Goal: Contribute content: Add original content to the website for others to see

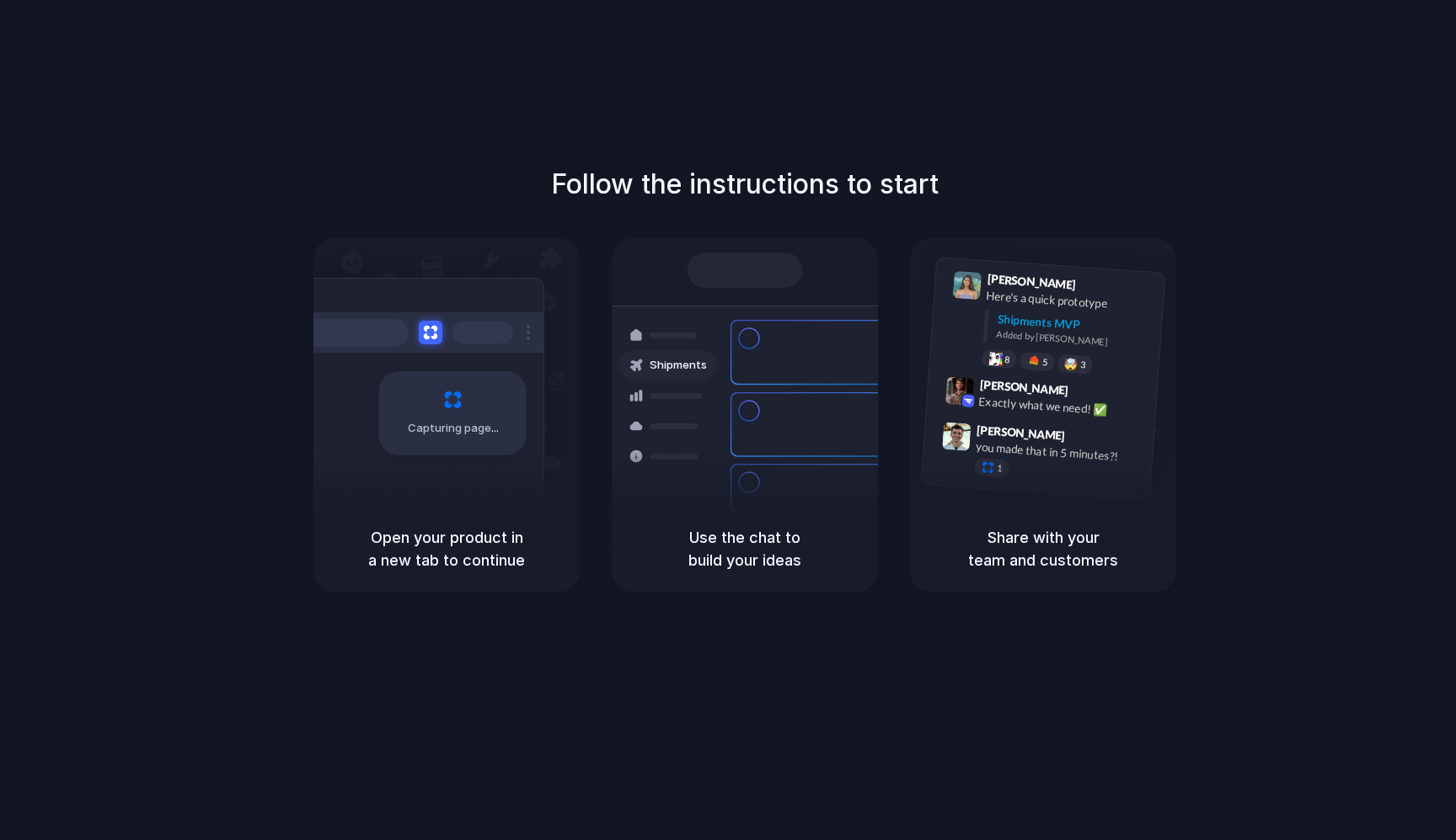
click at [510, 399] on div "Capturing page" at bounding box center [453, 413] width 147 height 84
drag, startPoint x: 1025, startPoint y: 433, endPoint x: 1019, endPoint y: 444, distance: 12.5
click at [1025, 433] on span "Simon Kubica" at bounding box center [1022, 433] width 90 height 25
click at [755, 483] on div "Bulk order processing 8 pallets • Warehouse B • Packed" at bounding box center [844, 496] width 228 height 48
click at [744, 562] on h5 "Use the chat to build your ideas" at bounding box center [744, 549] width 226 height 46
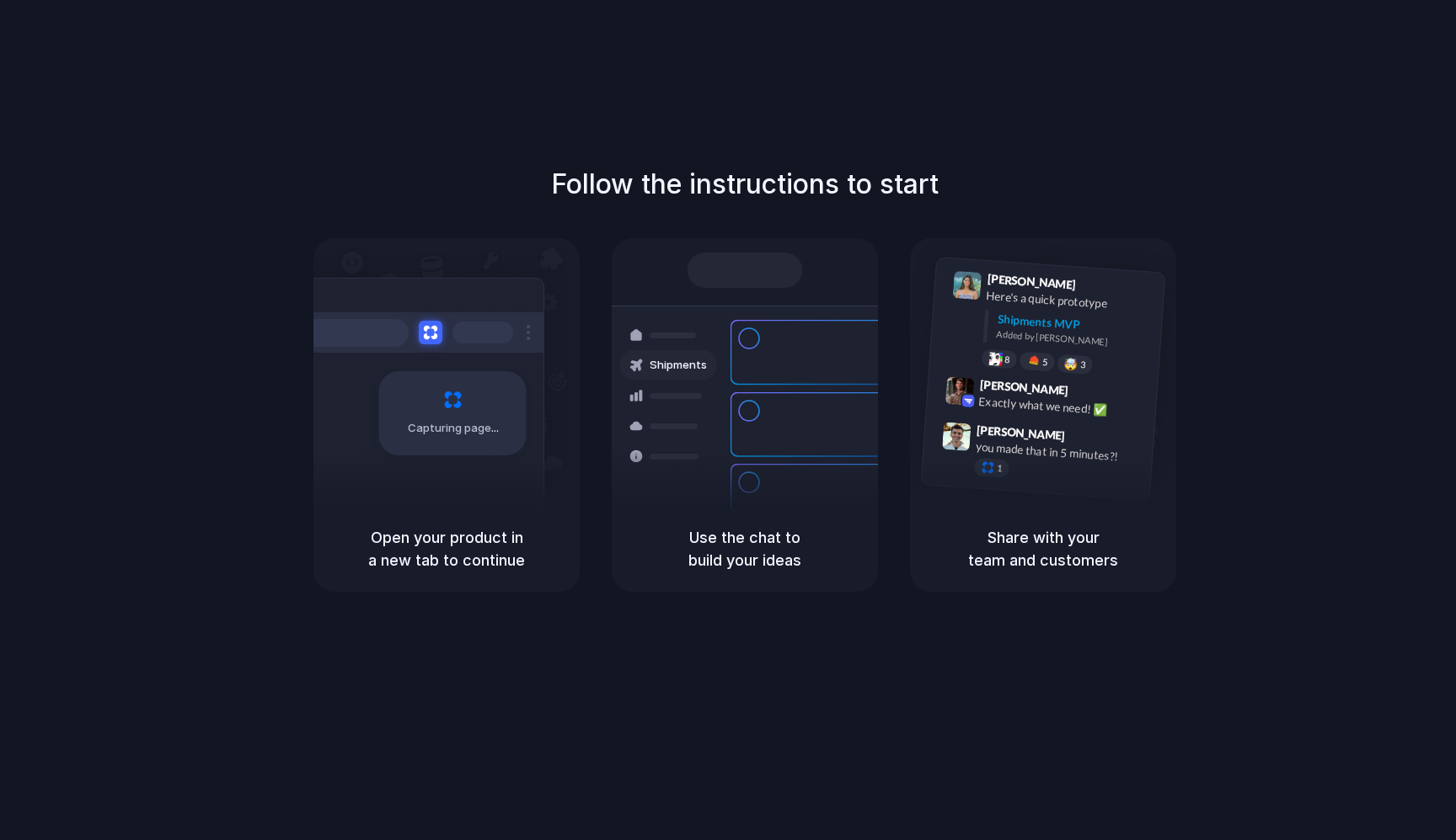
click at [748, 259] on div at bounding box center [745, 270] width 115 height 36
click at [575, 211] on div "Follow the instructions to start Capturing page Open your product in a new tab …" at bounding box center [744, 378] width 1456 height 428
click at [479, 348] on div at bounding box center [417, 333] width 252 height 40
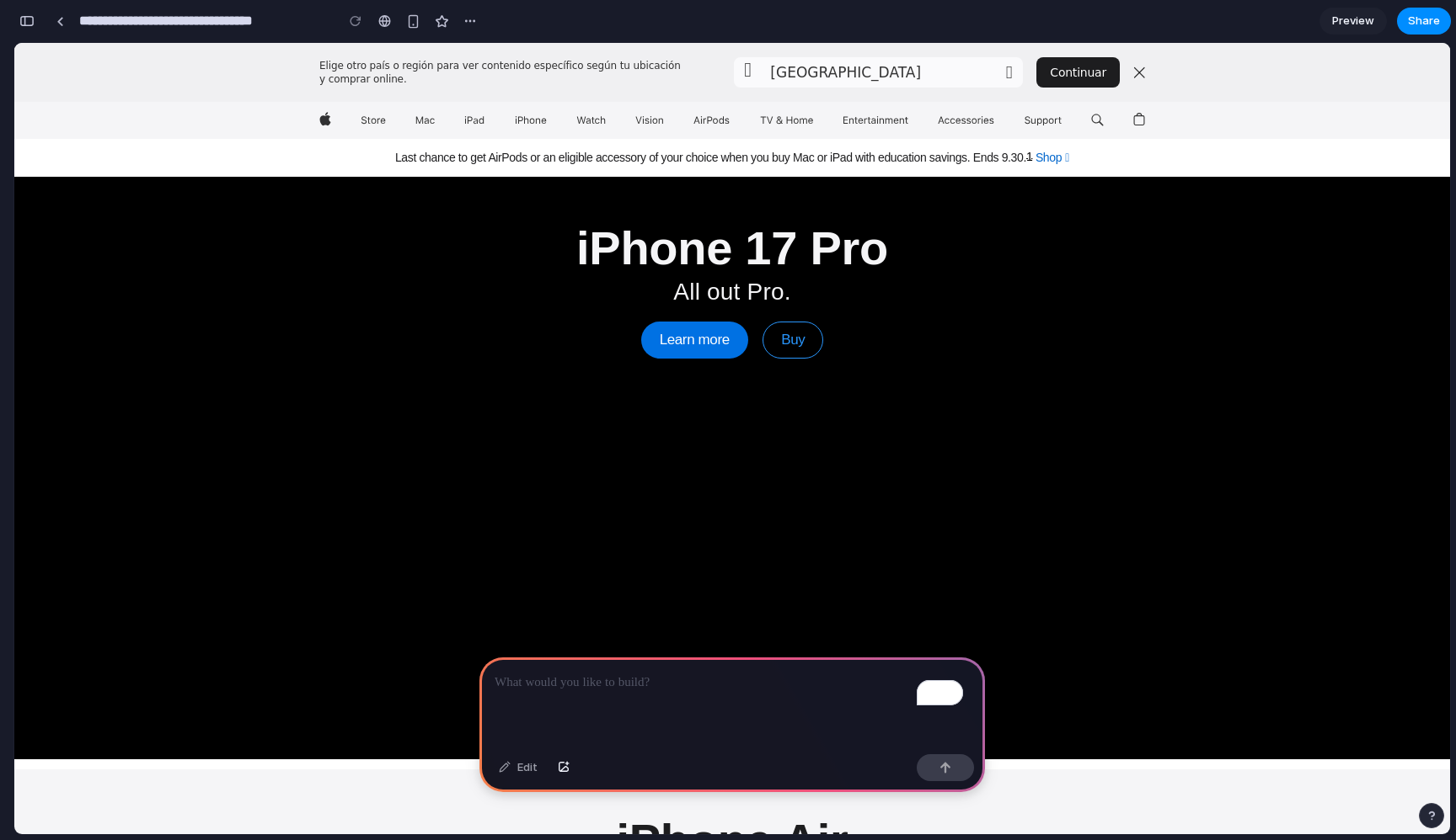
click at [712, 673] on p "To enrich screen reader interactions, please activate Accessibility in Grammarl…" at bounding box center [733, 683] width 476 height 20
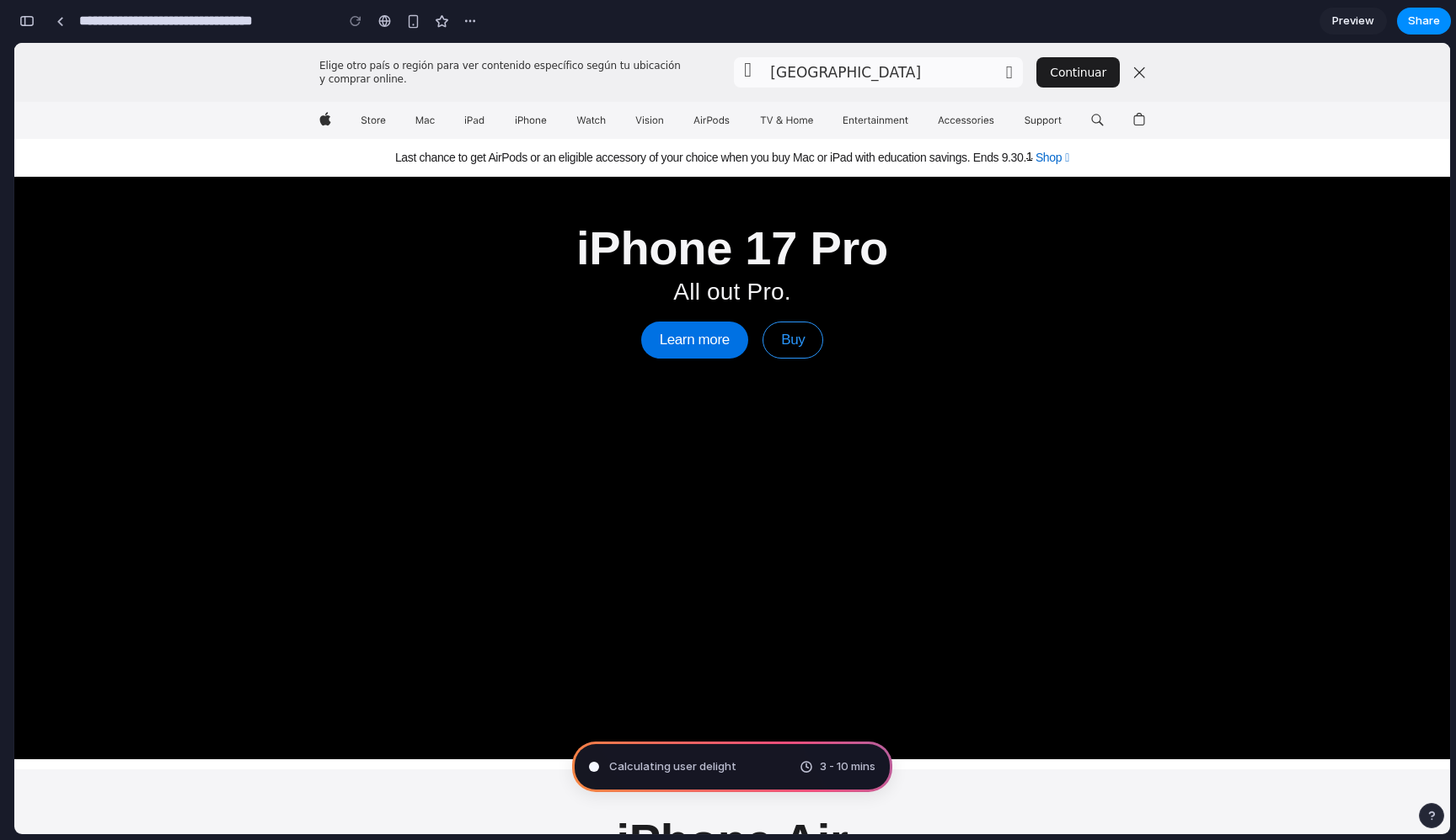
type input "**********"
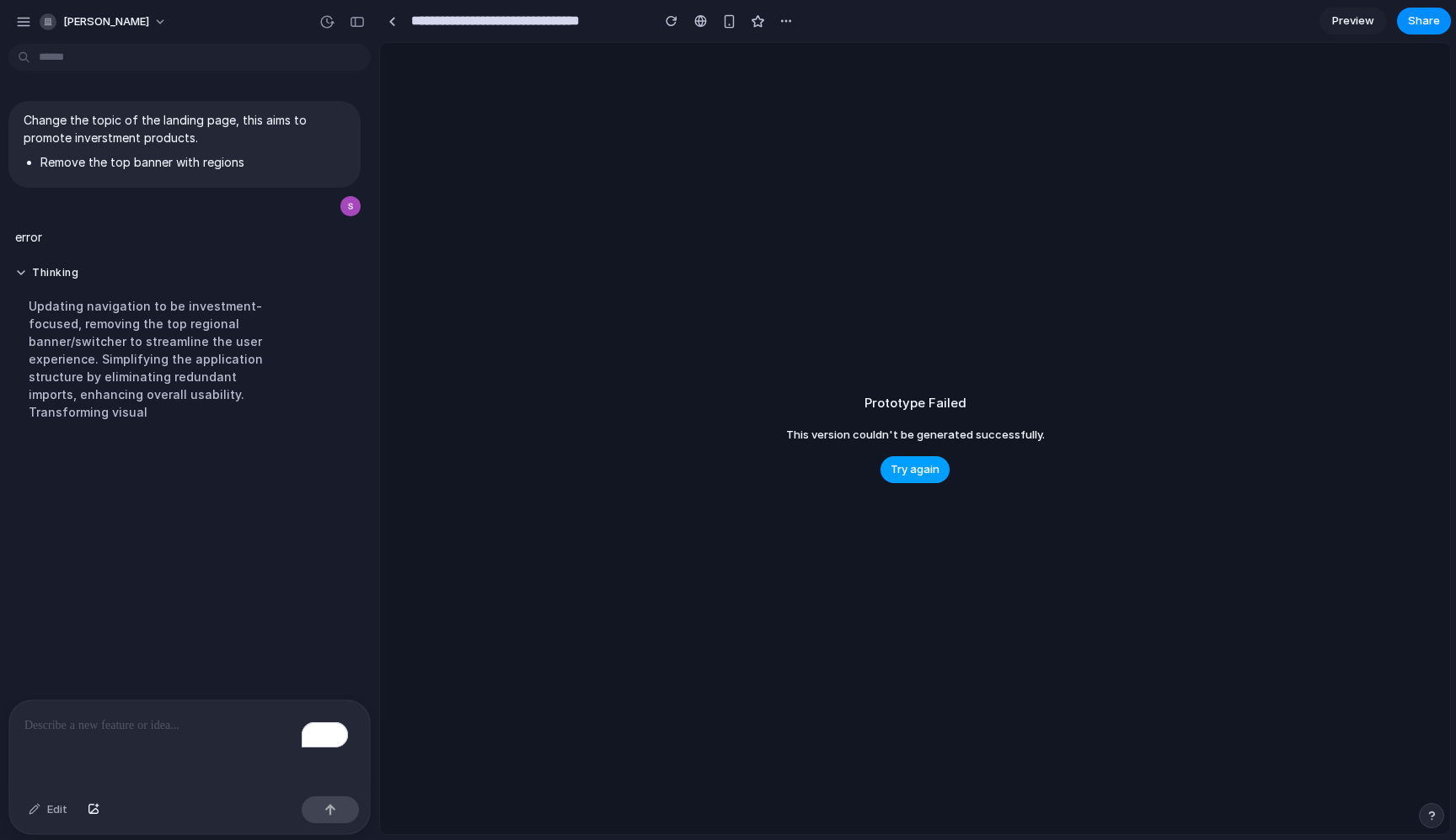
click at [927, 463] on span "Try again" at bounding box center [915, 470] width 48 height 16
click at [905, 473] on span "Try again" at bounding box center [915, 470] width 48 height 16
click at [851, 308] on div "Prototype Failed This version couldn't be generated successfully. Try again" at bounding box center [915, 439] width 1070 height 792
click at [29, 29] on button "button" at bounding box center [24, 22] width 26 height 26
click at [585, 237] on div "Prototype Failed This version couldn't be generated successfully. Try again" at bounding box center [915, 439] width 1070 height 792
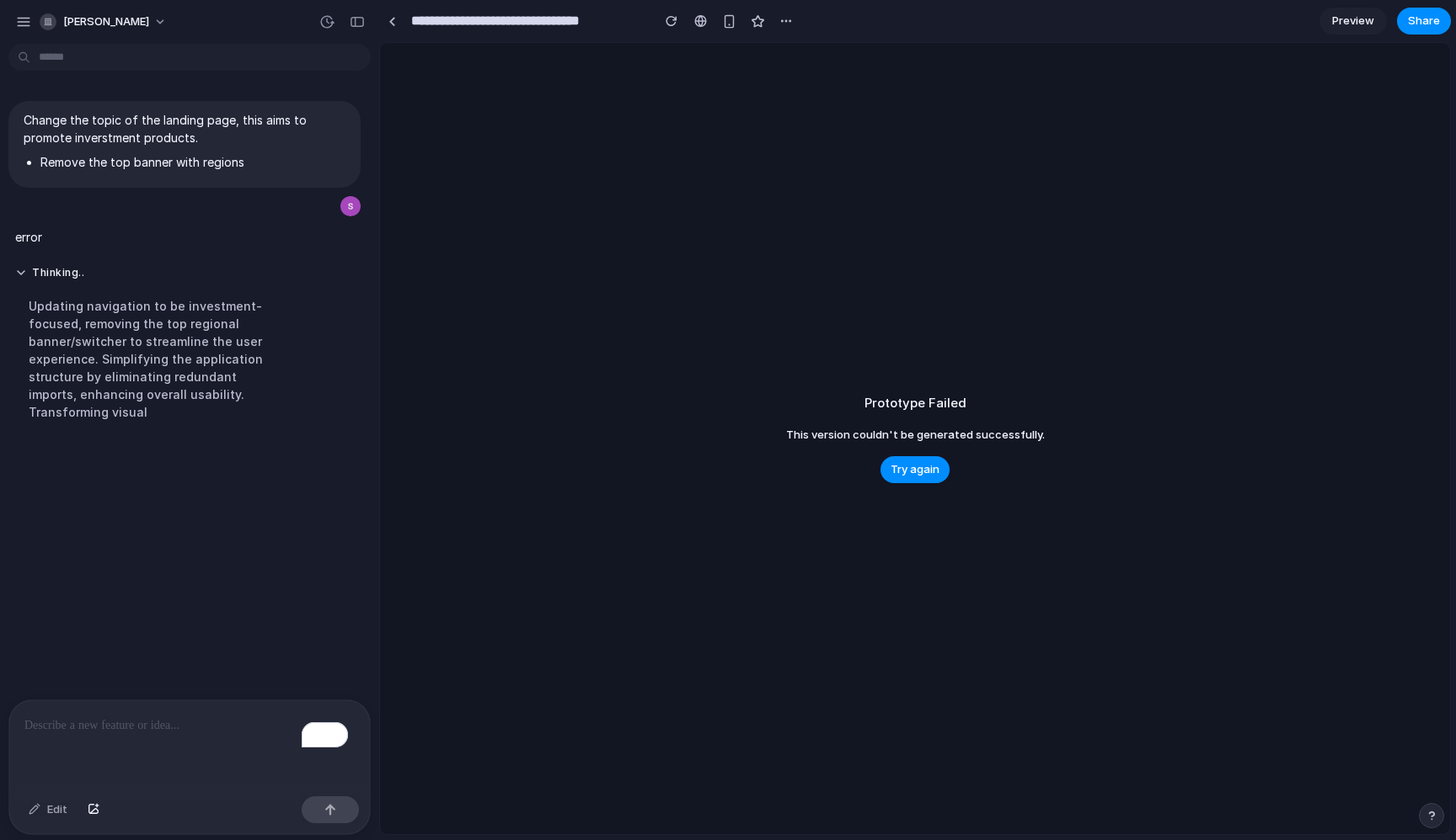
click at [763, 207] on div "Prototype Failed This version couldn't be generated successfully. Try again" at bounding box center [915, 439] width 1070 height 792
